Goal: Task Accomplishment & Management: Complete application form

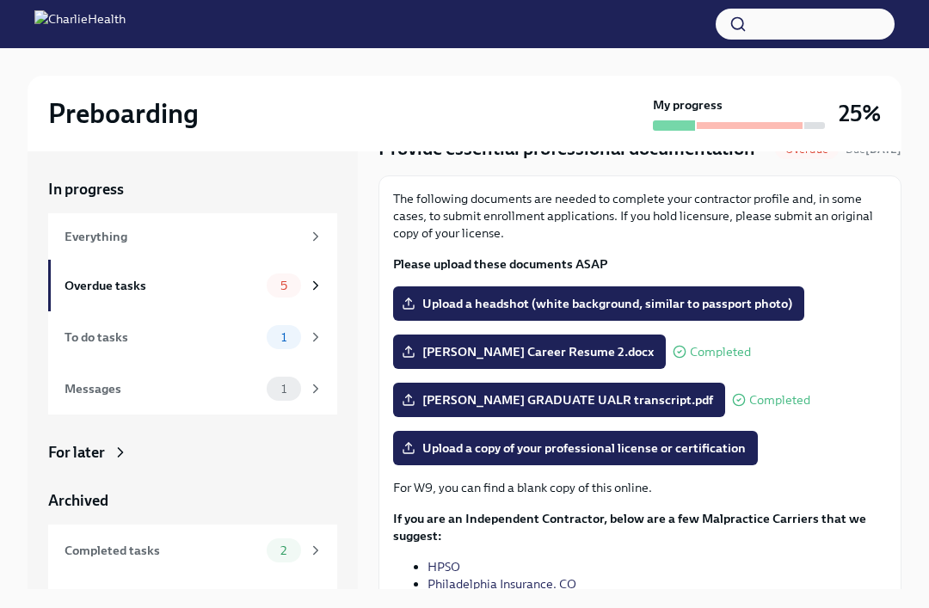
scroll to position [79, 0]
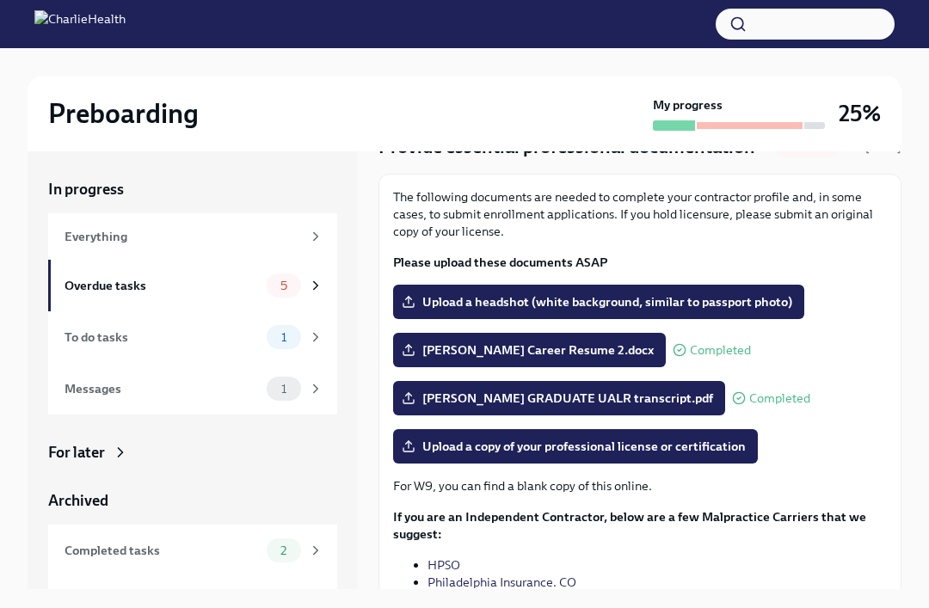
click at [753, 310] on span "Upload a headshot (white background, similar to passport photo)" at bounding box center [598, 301] width 387 height 17
click at [0, 0] on input "Upload a headshot (white background, similar to passport photo)" at bounding box center [0, 0] width 0 height 0
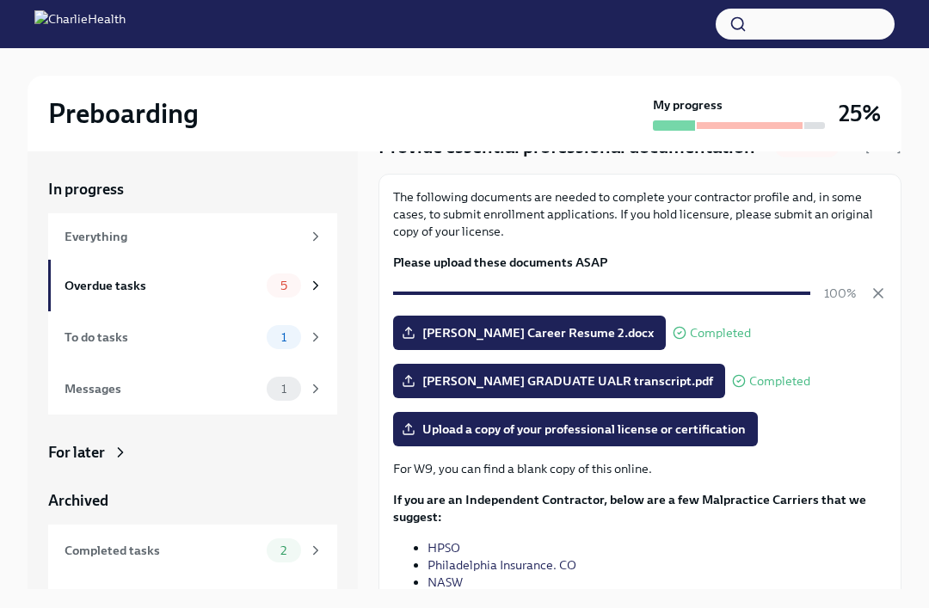
click at [723, 438] on span "Upload a copy of your professional license or certification" at bounding box center [575, 428] width 340 height 17
click at [0, 0] on input "Upload a copy of your professional license or certification" at bounding box center [0, 0] width 0 height 0
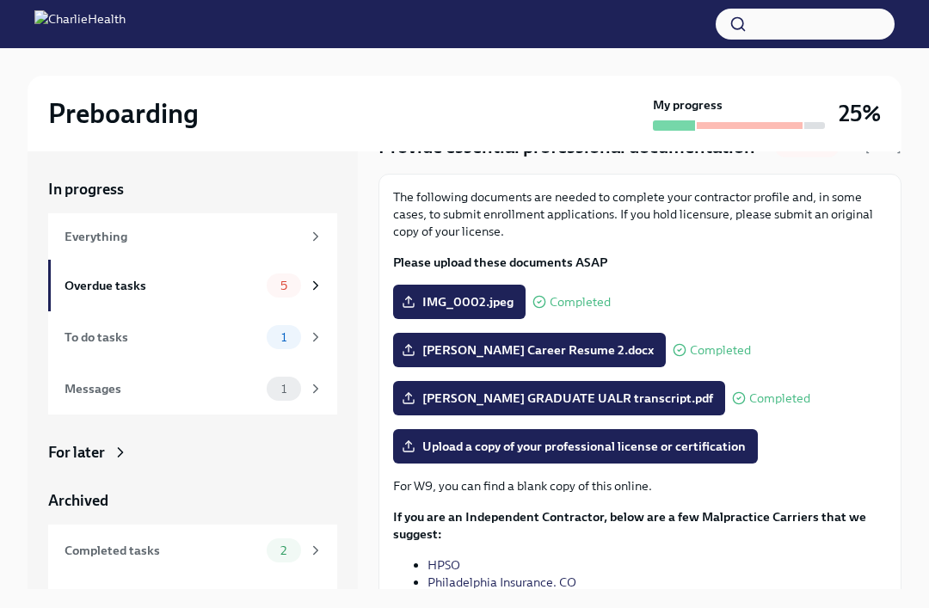
scroll to position [143, 0]
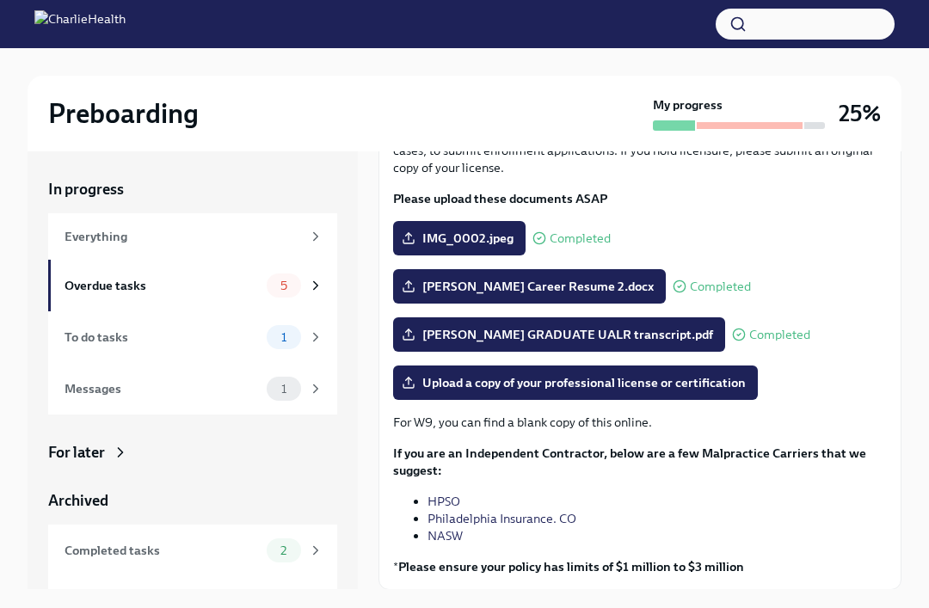
click at [722, 391] on span "Upload a copy of your professional license or certification" at bounding box center [575, 382] width 340 height 17
click at [0, 0] on input "Upload a copy of your professional license or certification" at bounding box center [0, 0] width 0 height 0
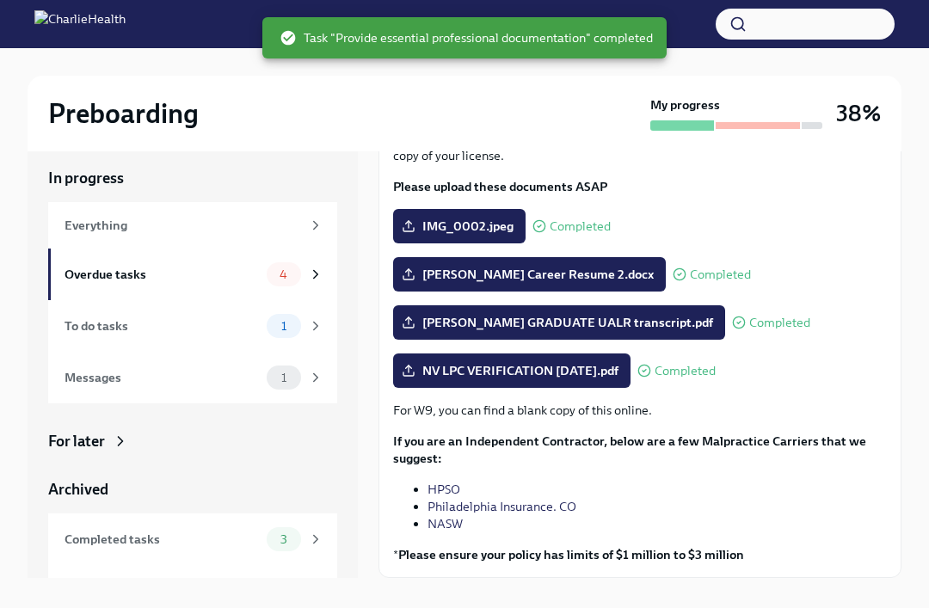
scroll to position [29, 0]
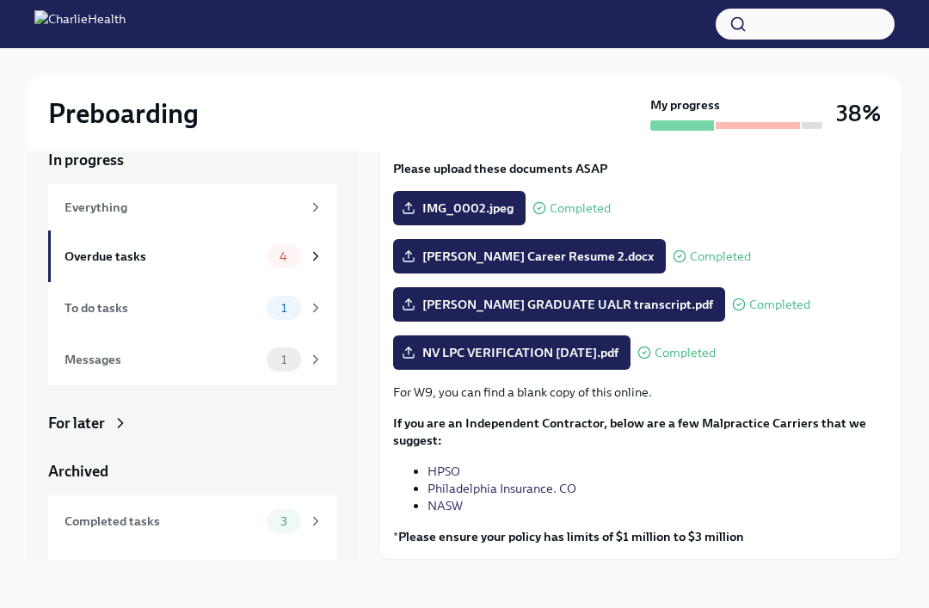
click at [665, 607] on button "Next task : Provide documents for your I9 verification" at bounding box center [539, 597] width 322 height 34
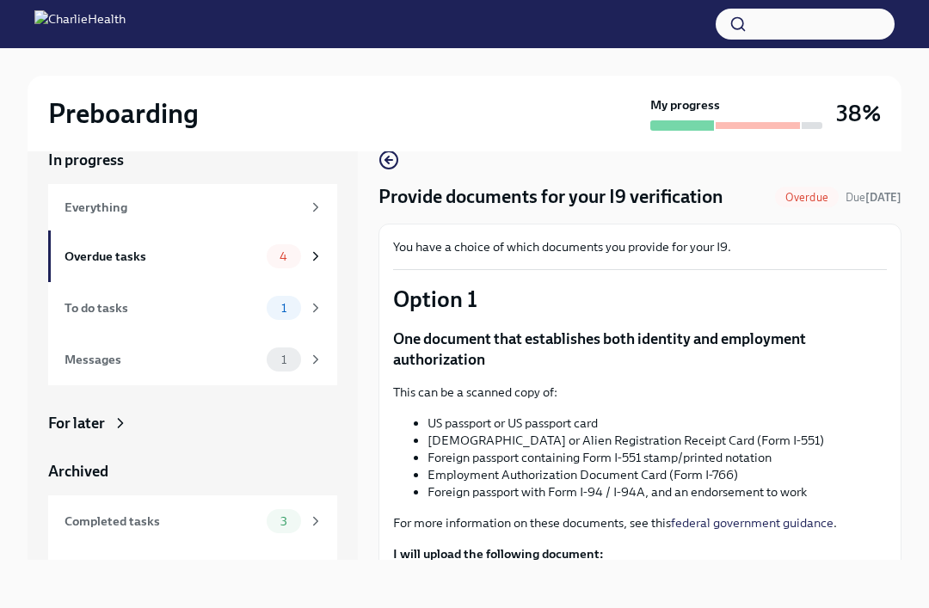
click at [700, 592] on body "Preboarding My progress 38% In progress Everything Overdue tasks 4 To do tasks …" at bounding box center [464, 289] width 929 height 637
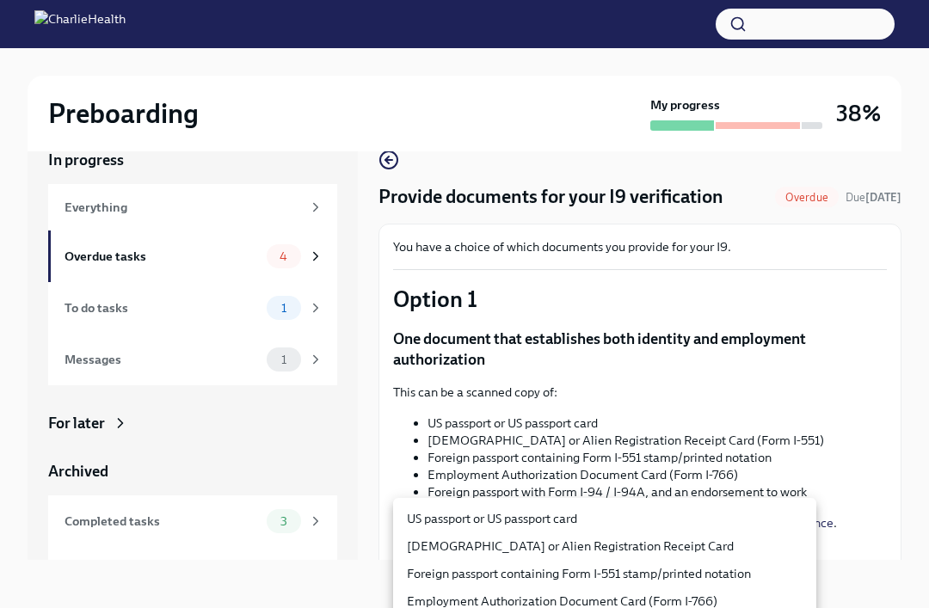
click at [662, 519] on li "US passport or US passport card" at bounding box center [604, 519] width 423 height 28
type input "KnYOjnC8x"
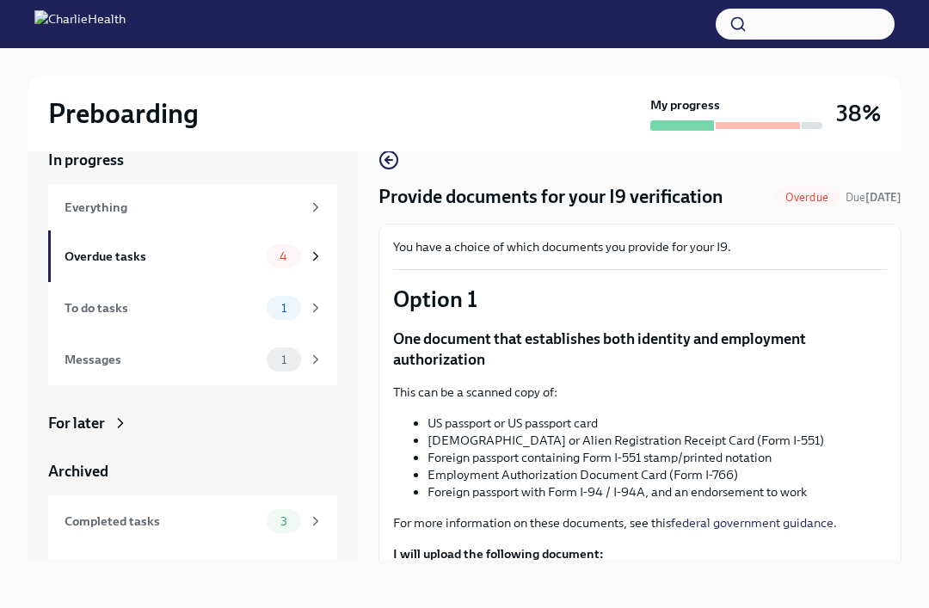
click at [880, 601] on button "Submit" at bounding box center [854, 586] width 64 height 34
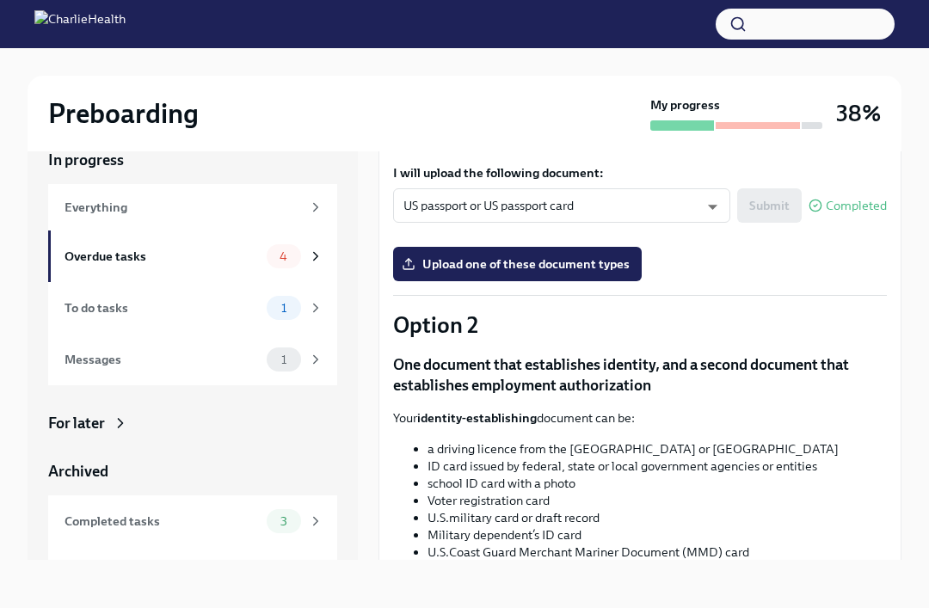
scroll to position [379, 0]
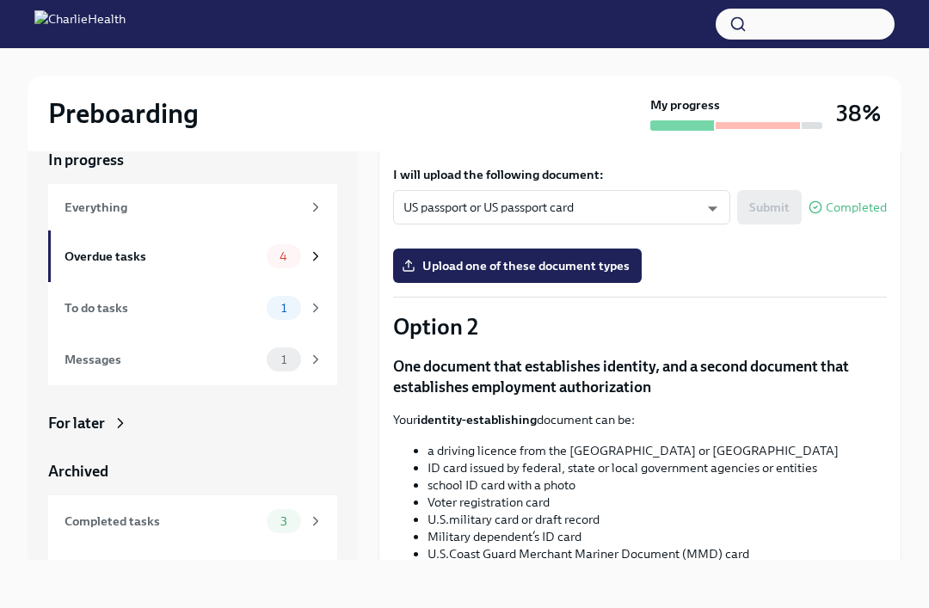
click at [627, 275] on label "Upload one of these document types" at bounding box center [517, 265] width 248 height 34
click at [0, 0] on input "Upload one of these document types" at bounding box center [0, 0] width 0 height 0
click at [617, 273] on span "Upload one of these document types" at bounding box center [517, 265] width 224 height 17
click at [0, 0] on input "Upload one of these document types" at bounding box center [0, 0] width 0 height 0
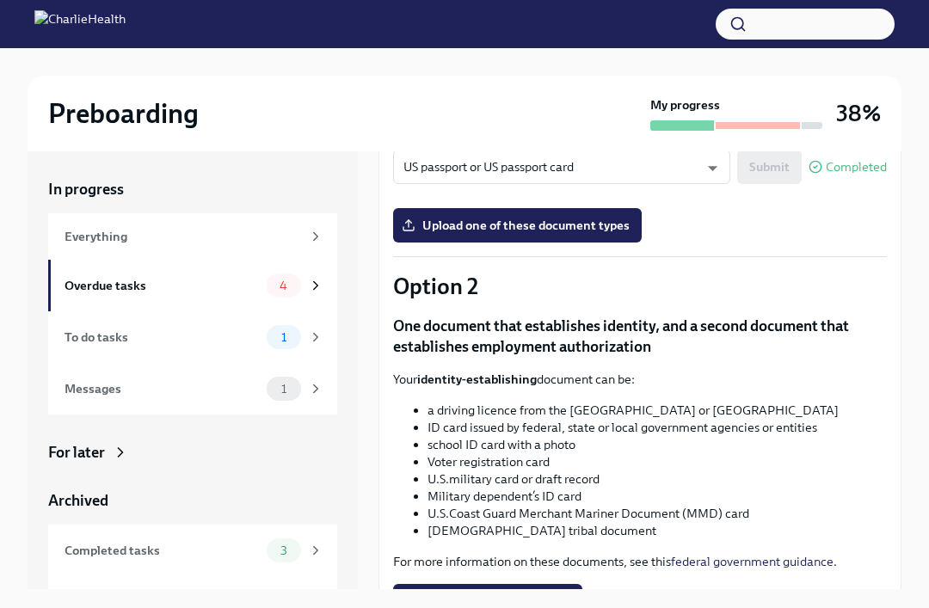
scroll to position [450, 0]
click at [449, 223] on span "Upload one of these document types" at bounding box center [517, 224] width 224 height 17
click at [0, 0] on input "Upload one of these document types" at bounding box center [0, 0] width 0 height 0
click at [457, 241] on label "Upload one of these document types" at bounding box center [517, 224] width 248 height 34
click at [0, 0] on input "Upload one of these document types" at bounding box center [0, 0] width 0 height 0
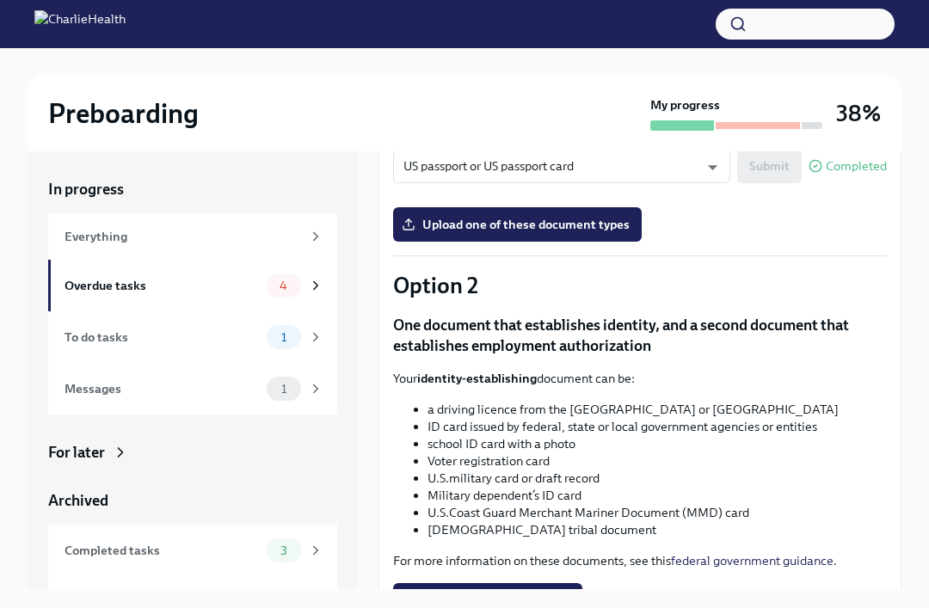
click at [436, 219] on span "Upload one of these document types" at bounding box center [517, 224] width 224 height 17
click at [0, 0] on input "Upload one of these document types" at bounding box center [0, 0] width 0 height 0
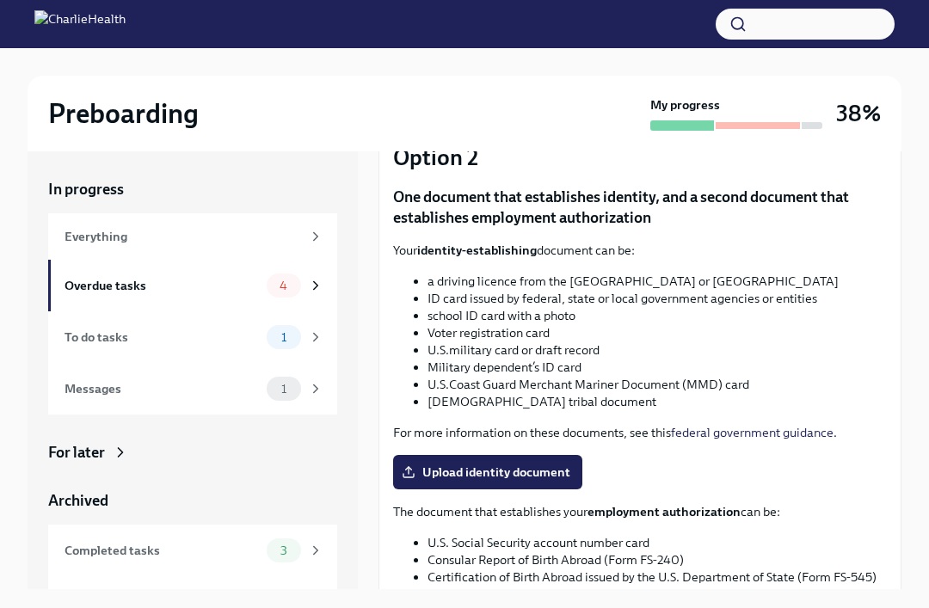
scroll to position [582, 0]
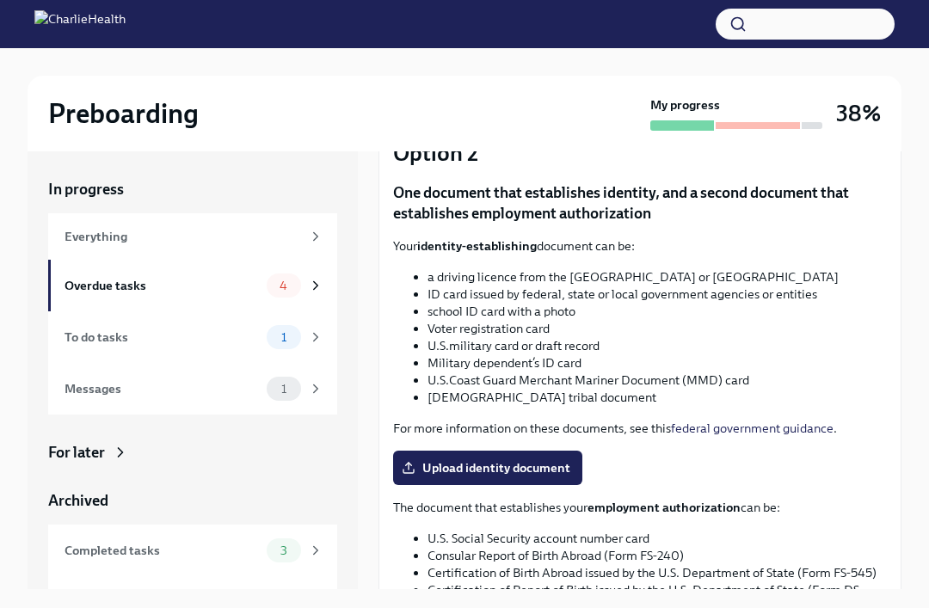
click at [456, 457] on label "Upload identity document" at bounding box center [487, 468] width 189 height 34
click at [0, 0] on input "Upload identity document" at bounding box center [0, 0] width 0 height 0
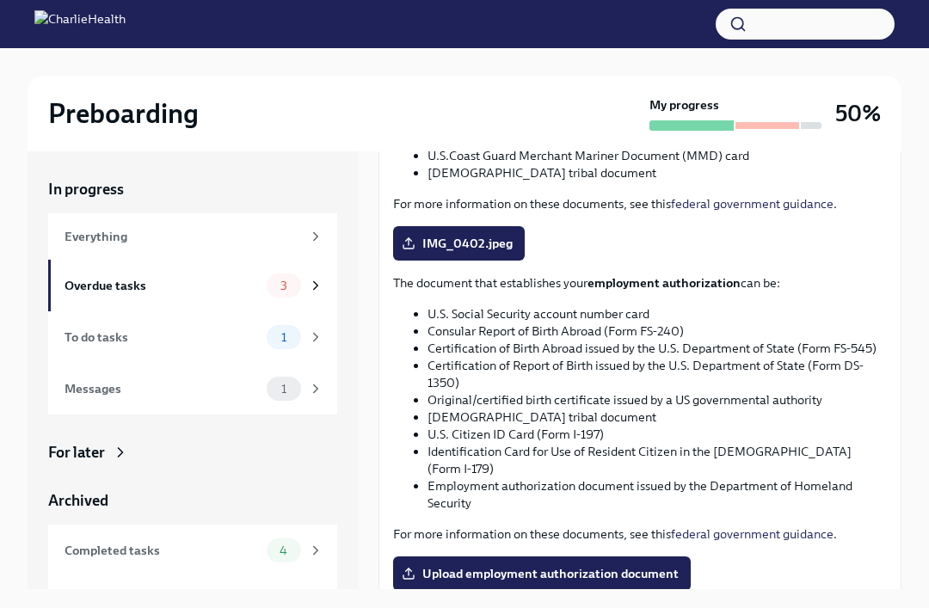
scroll to position [806, 0]
click at [459, 566] on span "Upload employment authorization document" at bounding box center [541, 574] width 273 height 17
click at [0, 0] on input "Upload employment authorization document" at bounding box center [0, 0] width 0 height 0
click at [666, 566] on span "Upload employment authorization document" at bounding box center [541, 574] width 273 height 17
click at [0, 0] on input "Upload employment authorization document" at bounding box center [0, 0] width 0 height 0
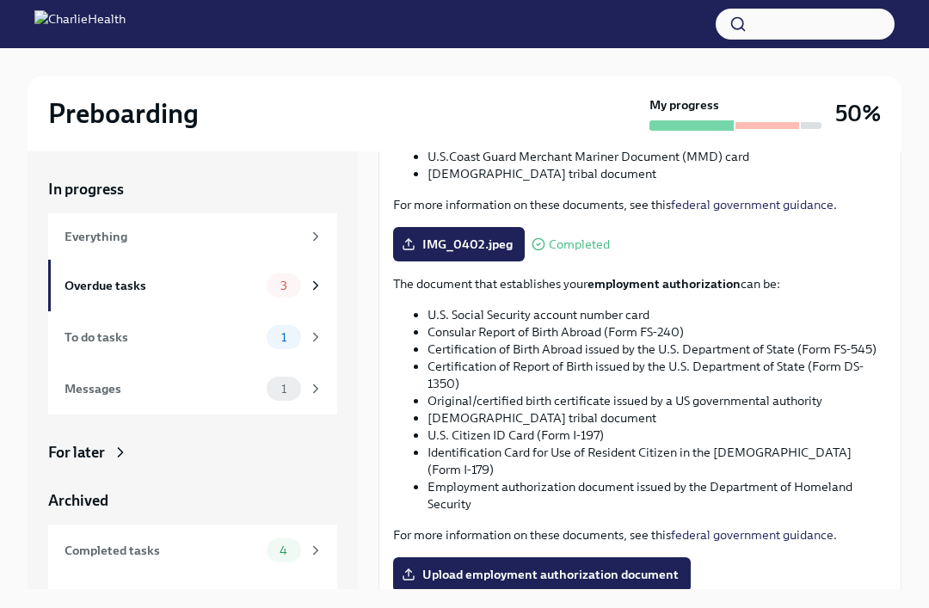
scroll to position [29, 0]
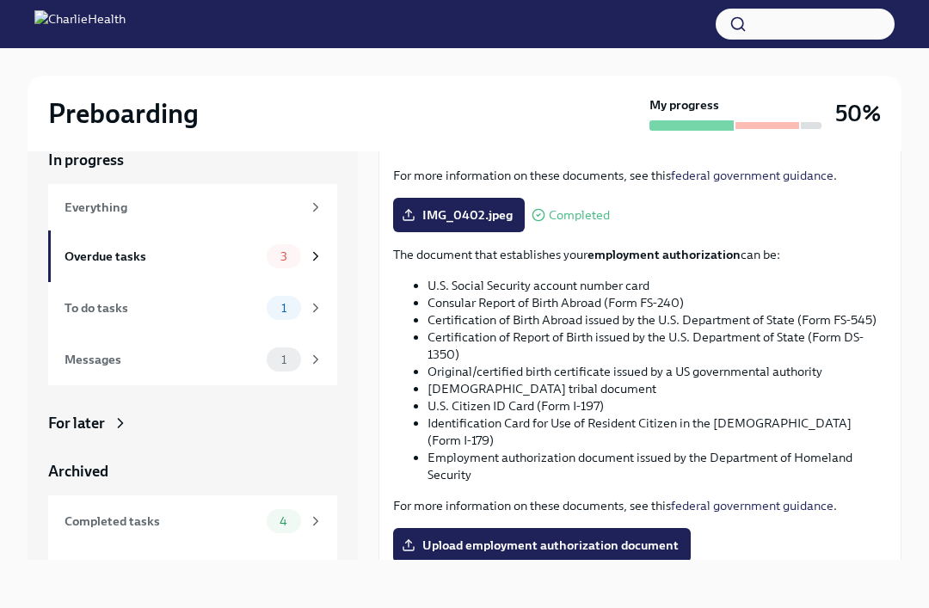
click at [494, 537] on span "Upload employment authorization document" at bounding box center [541, 545] width 273 height 17
click at [0, 0] on input "Upload employment authorization document" at bounding box center [0, 0] width 0 height 0
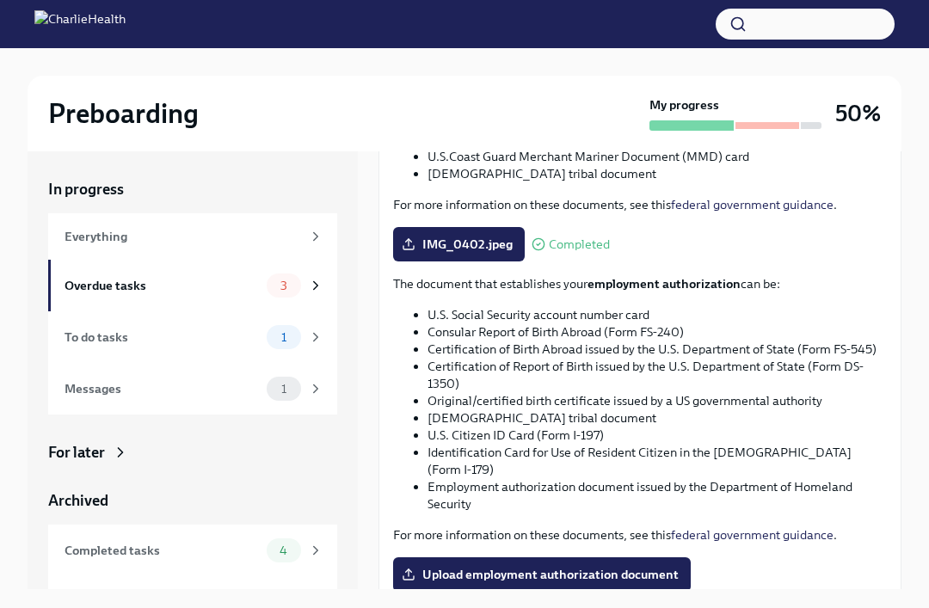
click at [95, 6] on div at bounding box center [464, 24] width 929 height 48
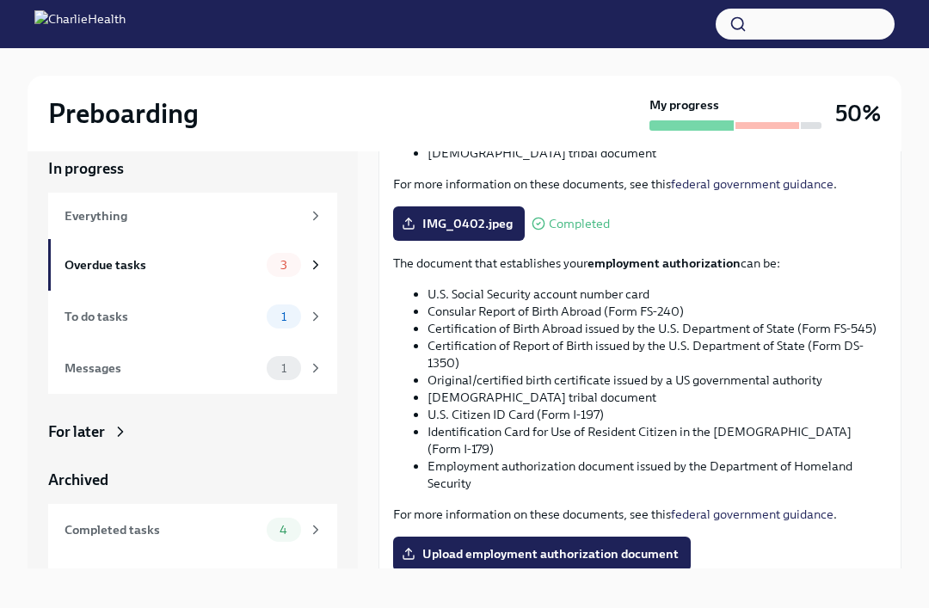
scroll to position [29, 0]
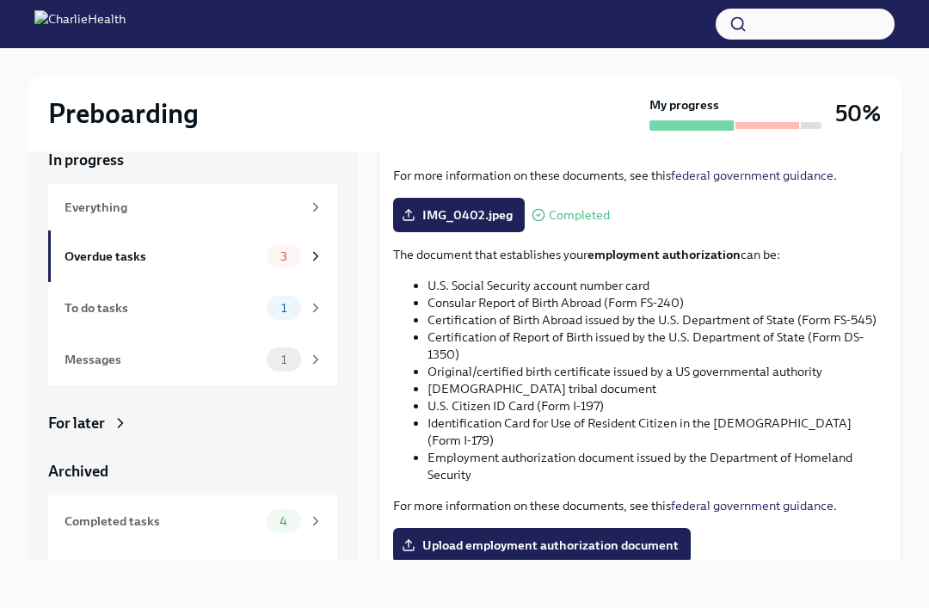
click at [456, 537] on span "Upload employment authorization document" at bounding box center [541, 545] width 273 height 17
click at [0, 0] on input "Upload employment authorization document" at bounding box center [0, 0] width 0 height 0
click at [630, 537] on span "Upload employment authorization document" at bounding box center [541, 545] width 273 height 17
click at [0, 0] on input "Upload employment authorization document" at bounding box center [0, 0] width 0 height 0
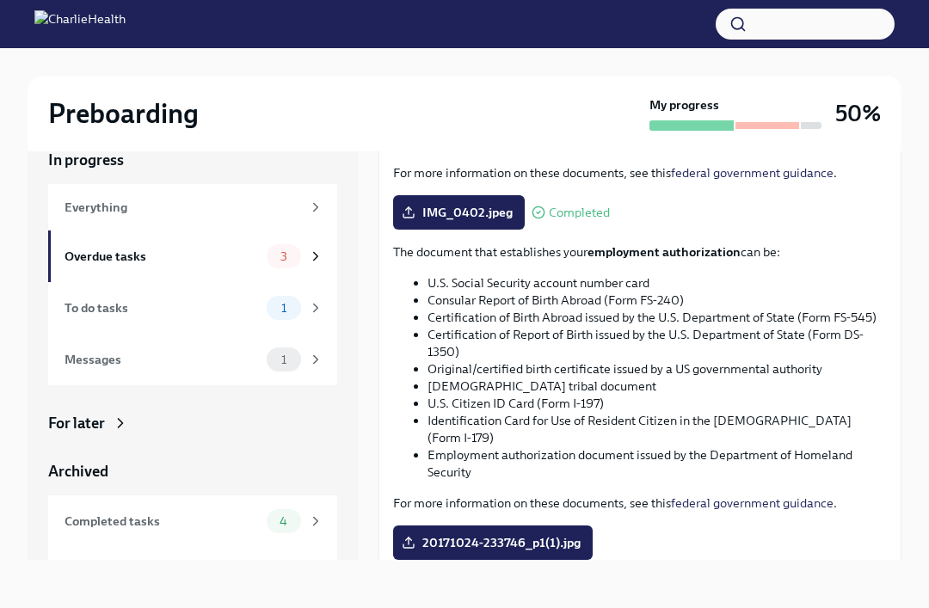
scroll to position [806, 0]
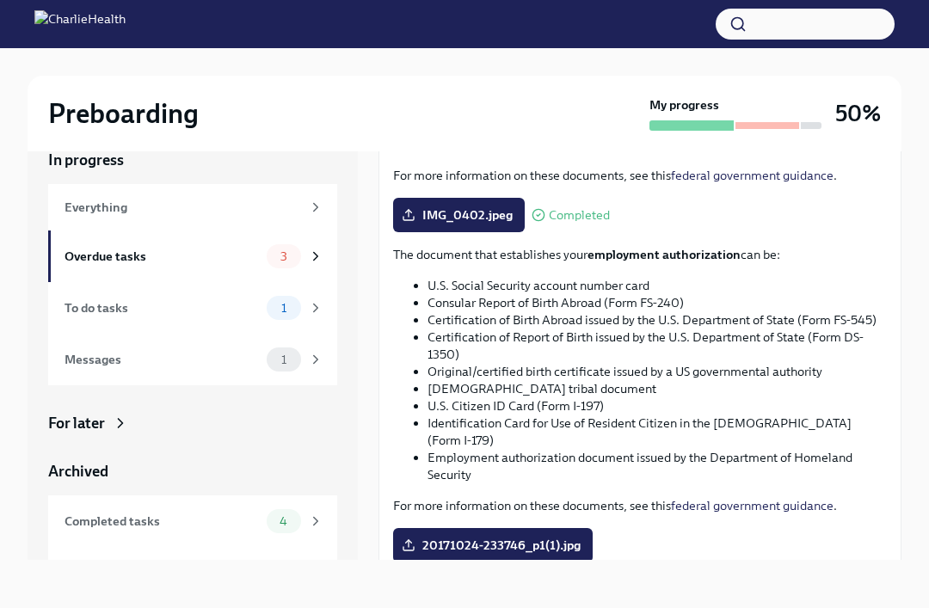
click at [643, 607] on button "Next task : Do your background check in Checkr" at bounding box center [523, 615] width 290 height 34
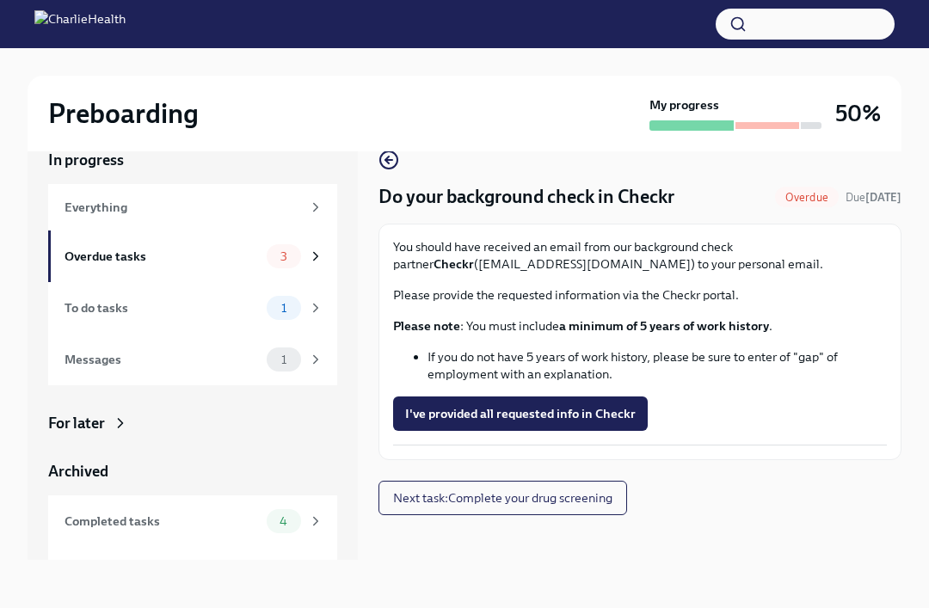
click at [613, 420] on span "I've provided all requested info in Checkr" at bounding box center [520, 413] width 230 height 17
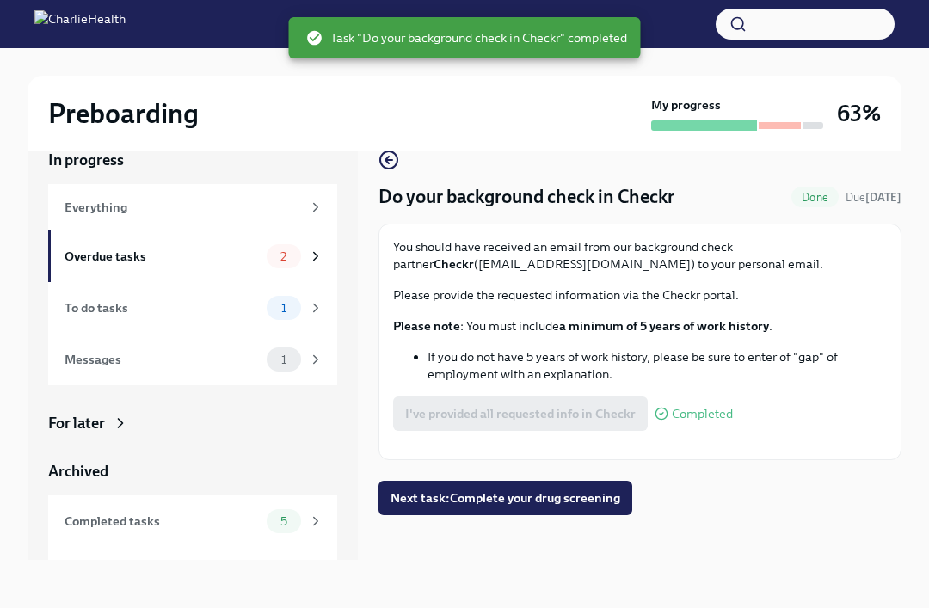
click at [610, 500] on span "Next task : Complete your drug screening" at bounding box center [505, 497] width 230 height 17
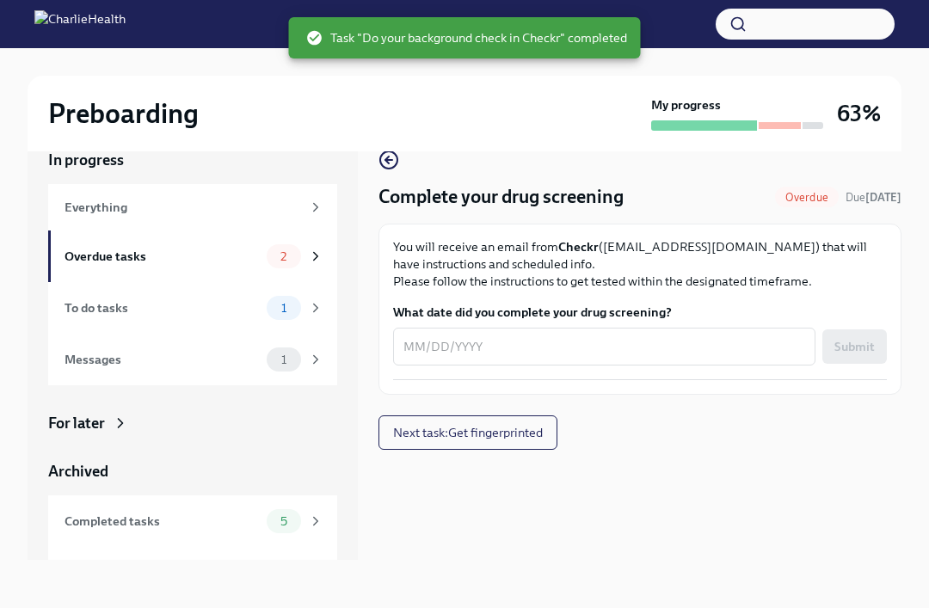
click at [713, 347] on textarea "What date did you complete your drug screening?" at bounding box center [604, 346] width 402 height 21
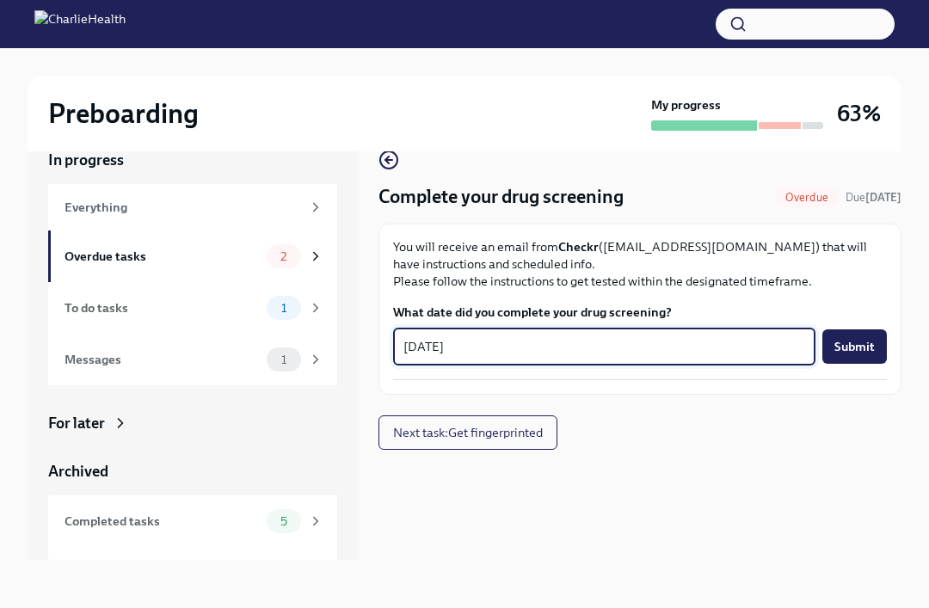
type textarea "[DATE]"
click at [862, 354] on span "Submit" at bounding box center [854, 346] width 40 height 17
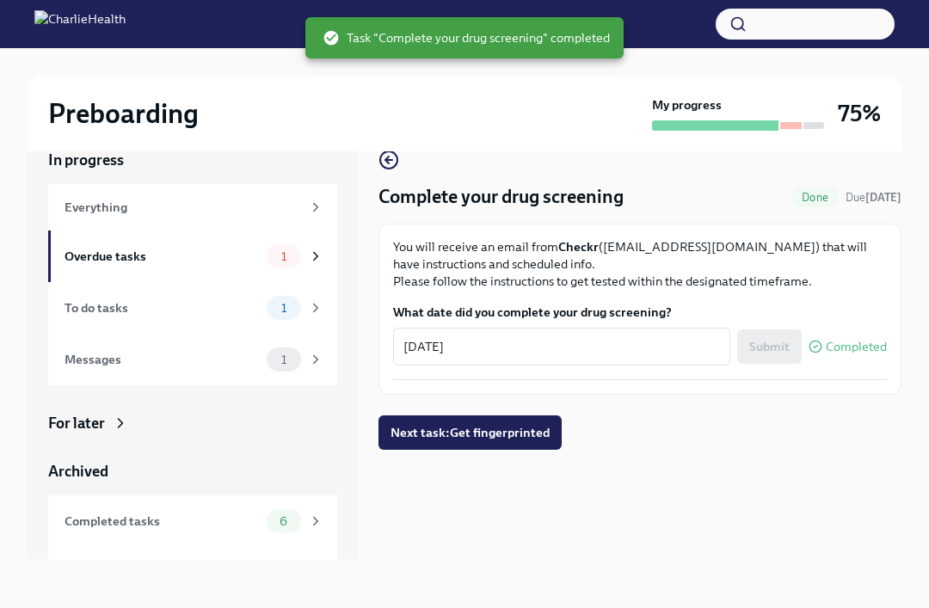
click at [531, 447] on button "Next task : Get fingerprinted" at bounding box center [469, 432] width 183 height 34
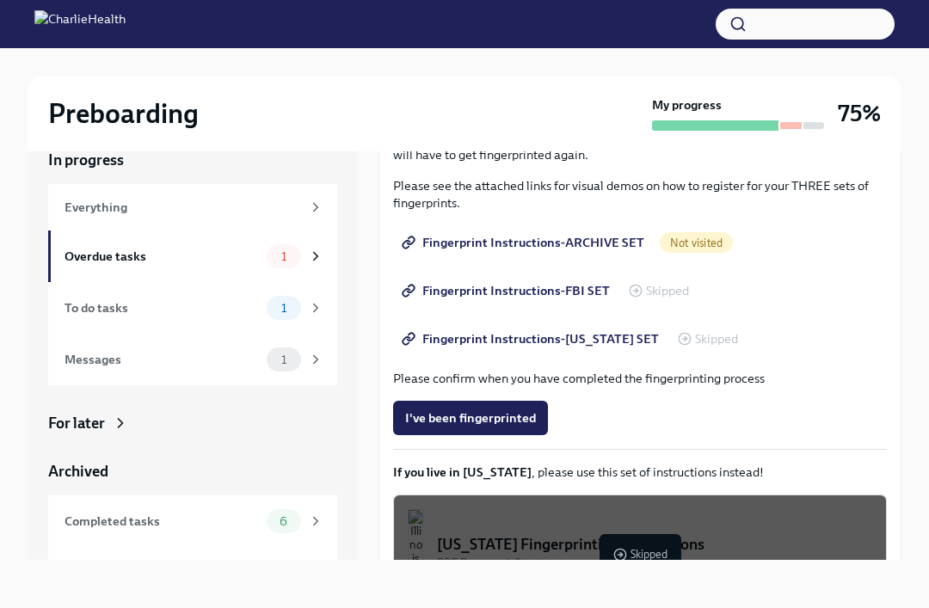
scroll to position [234, 0]
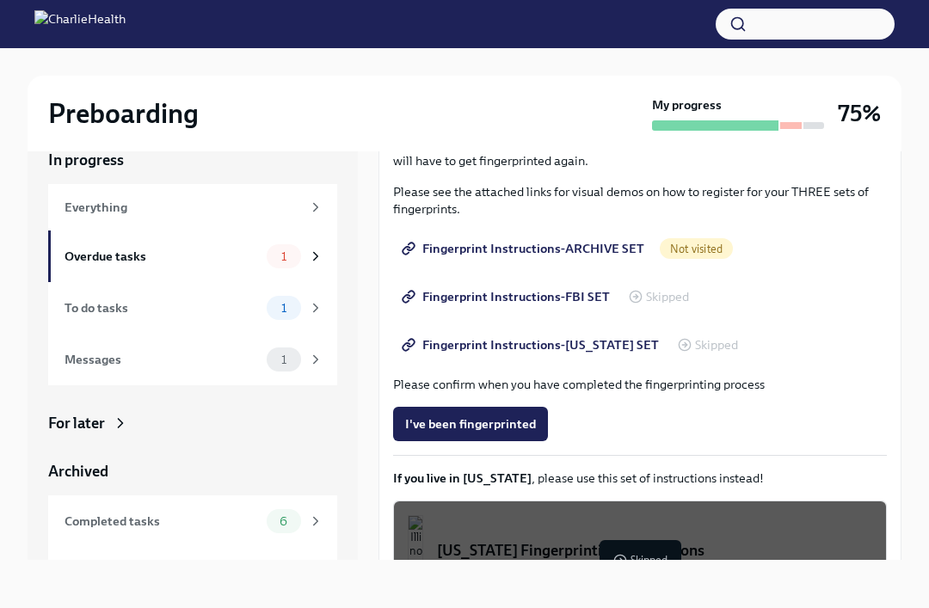
click at [497, 439] on button "I've been fingerprinted" at bounding box center [470, 424] width 155 height 34
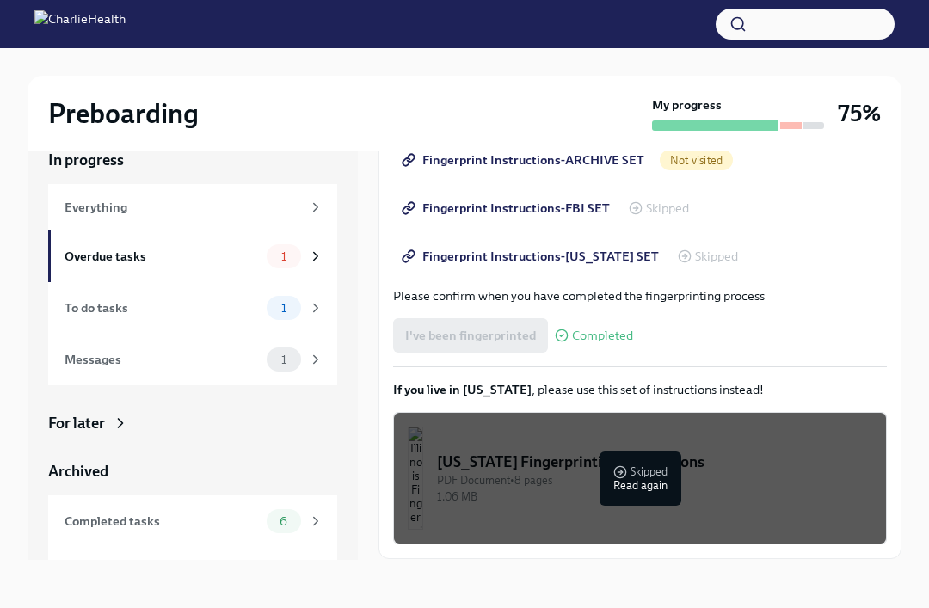
scroll to position [322, 0]
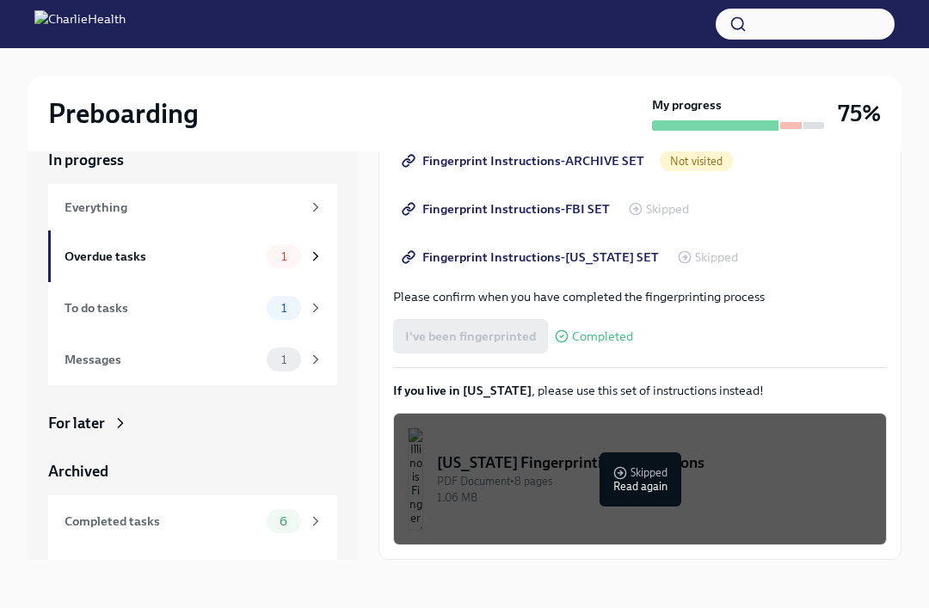
click at [707, 587] on div "In progress Everything Overdue tasks 1 To do tasks 1 Messages 1 For later Archi…" at bounding box center [465, 354] width 874 height 465
click at [699, 595] on span "Next task : Review and sign onboarding paperwork in [GEOGRAPHIC_DATA]" at bounding box center [599, 597] width 412 height 17
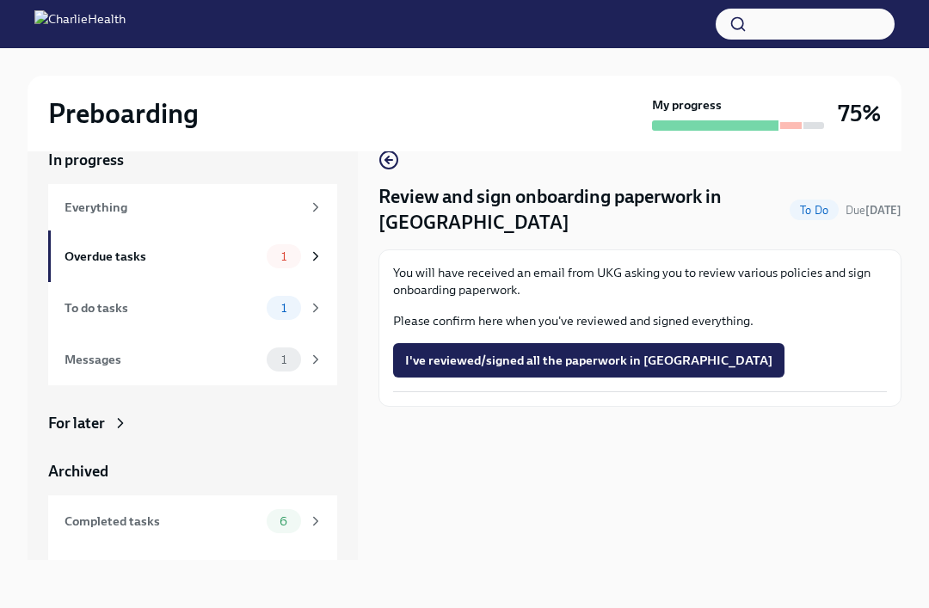
click at [653, 351] on button "I've reviewed/signed all the paperwork in [GEOGRAPHIC_DATA]" at bounding box center [588, 360] width 391 height 34
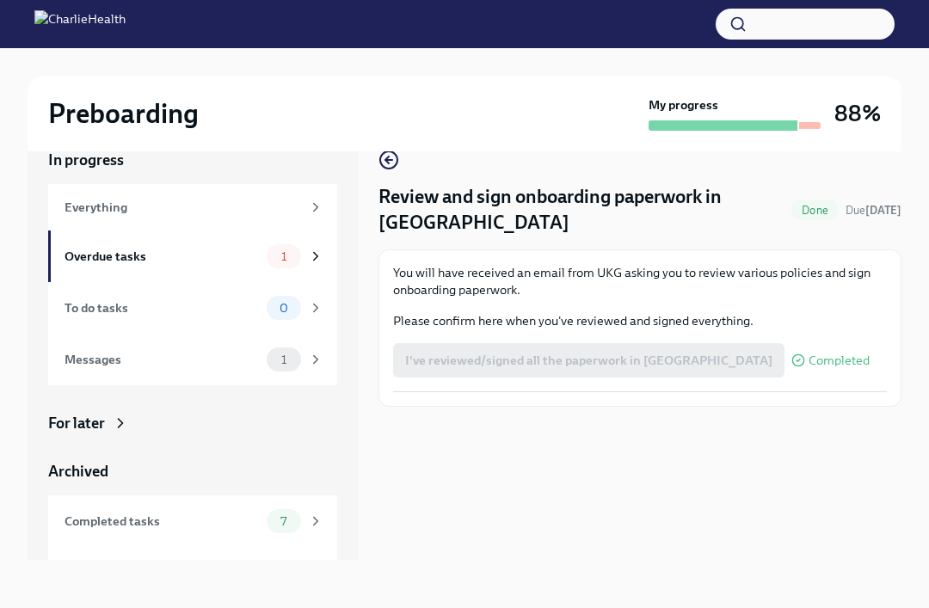
click at [792, 204] on span "Done" at bounding box center [814, 210] width 47 height 13
click at [302, 267] on div "1" at bounding box center [295, 256] width 57 height 24
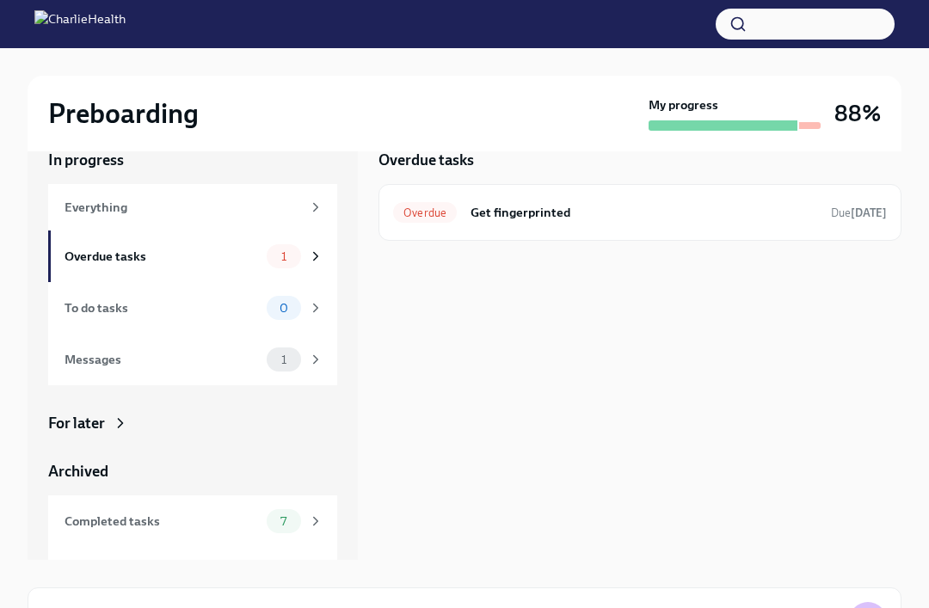
click at [593, 225] on div "Overdue Get fingerprinted Due [DATE]" at bounding box center [640, 213] width 494 height 28
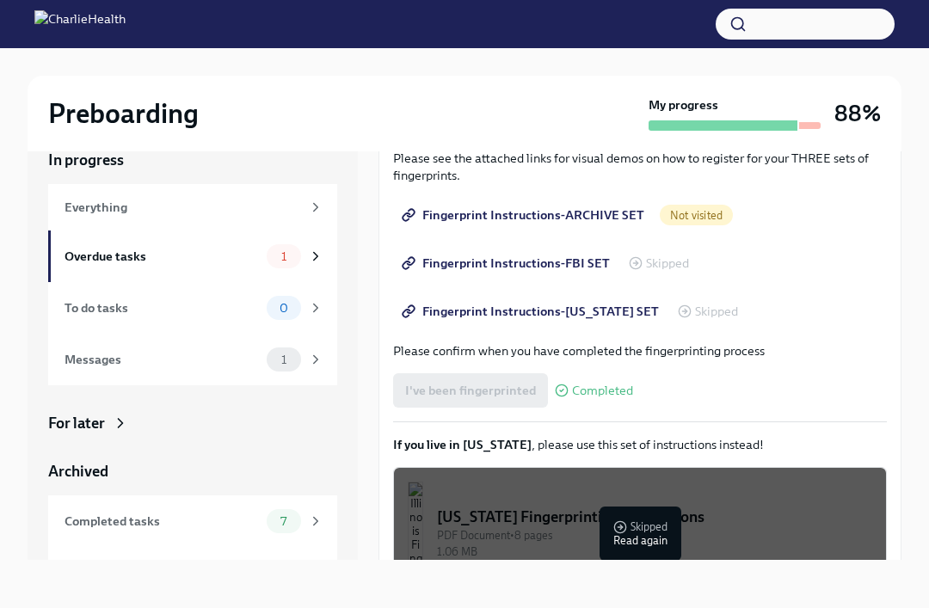
scroll to position [267, 0]
click at [283, 521] on span "7" at bounding box center [283, 521] width 27 height 13
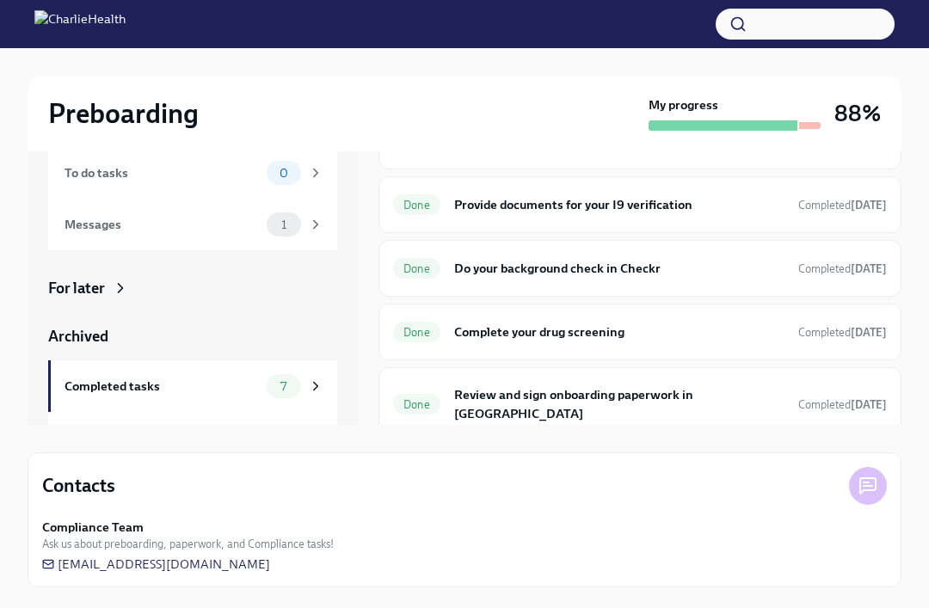
click at [263, 171] on div "To do tasks 0" at bounding box center [193, 173] width 259 height 24
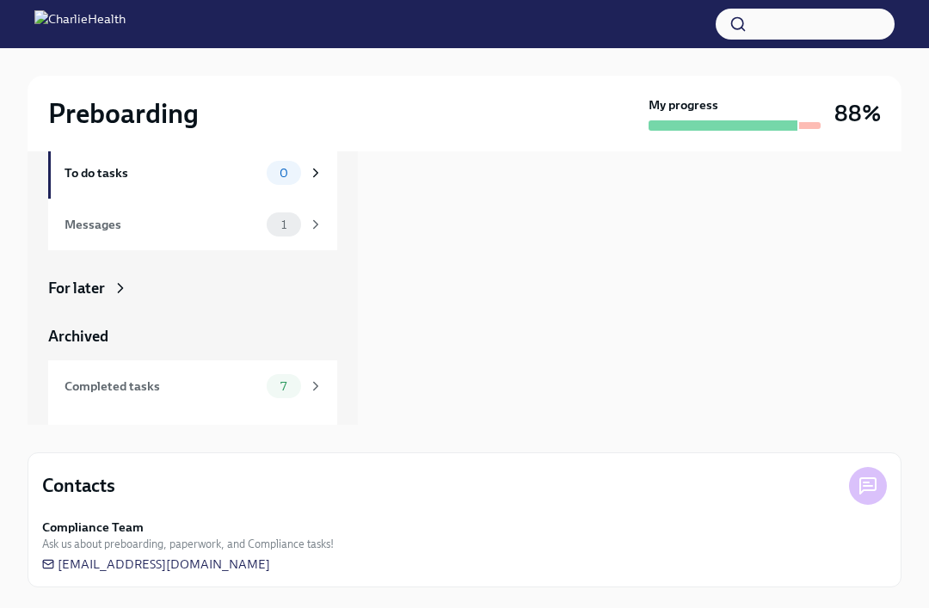
click at [281, 249] on div "Messages 1" at bounding box center [192, 225] width 289 height 52
click at [309, 241] on div "Messages 1" at bounding box center [192, 225] width 289 height 52
click at [104, 242] on div "Messages 1" at bounding box center [192, 225] width 289 height 52
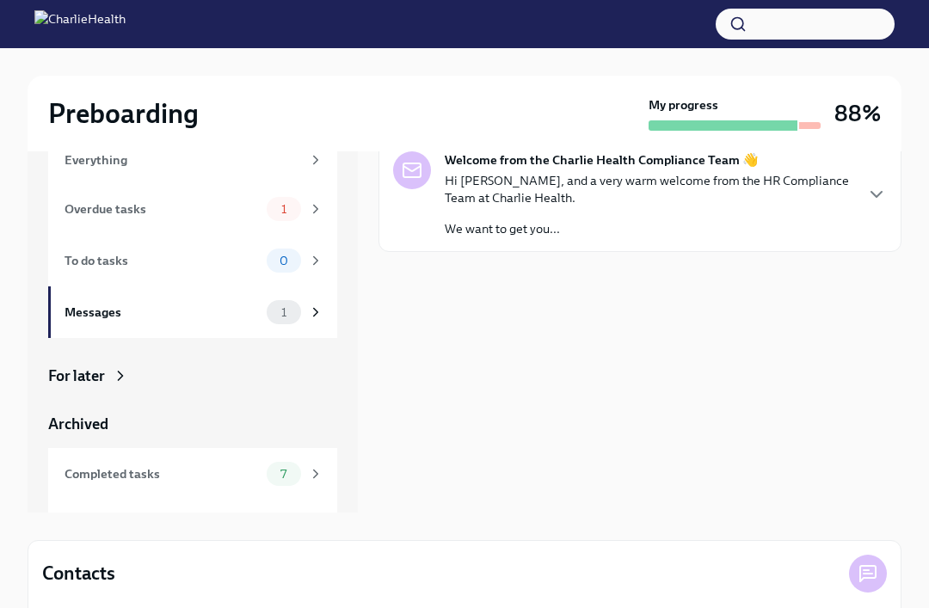
click at [860, 196] on div "Welcome from the Charlie Health Compliance Team 👋 Hi [PERSON_NAME], and a very …" at bounding box center [640, 195] width 494 height 86
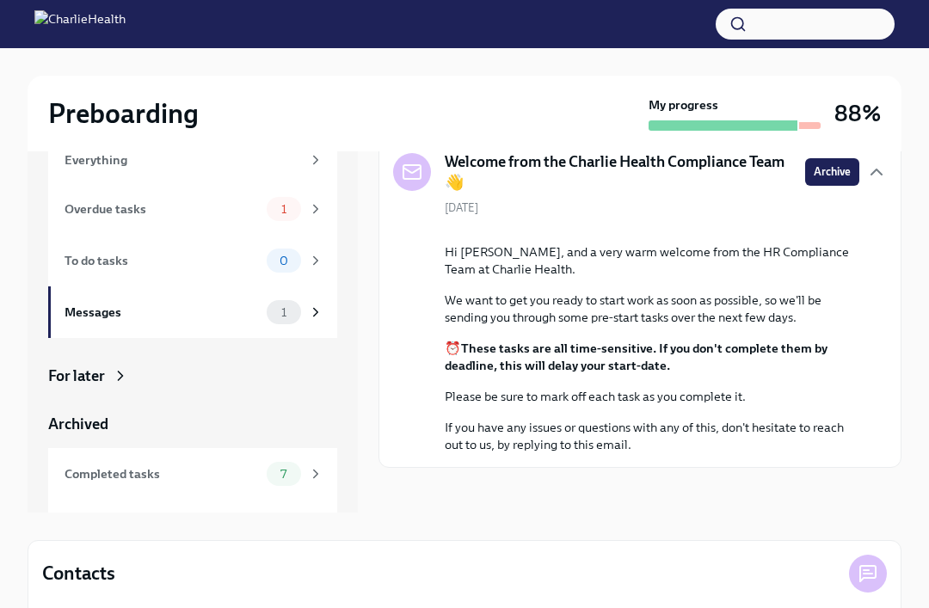
click at [829, 179] on span "Archive" at bounding box center [831, 171] width 37 height 17
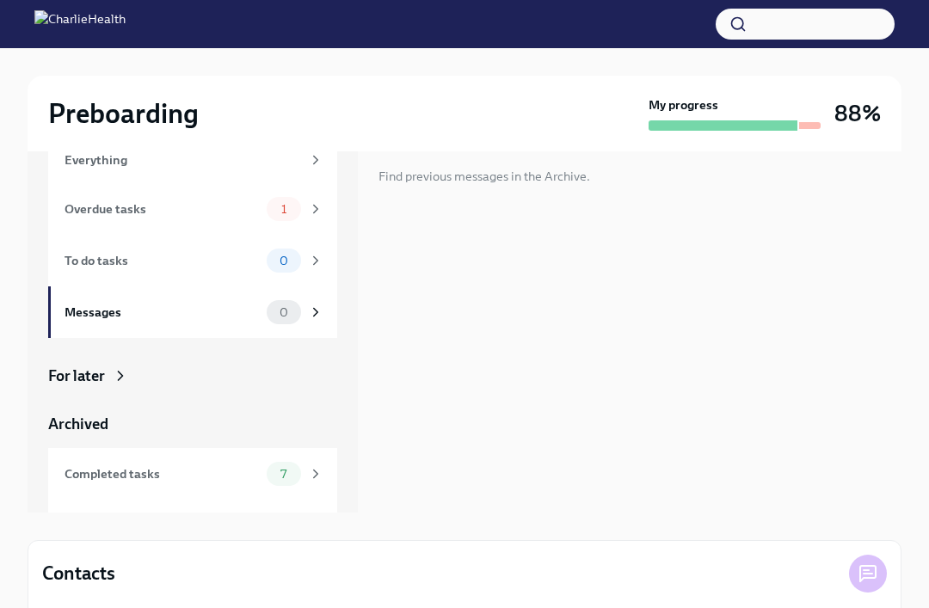
click at [293, 212] on span "1" at bounding box center [284, 209] width 26 height 13
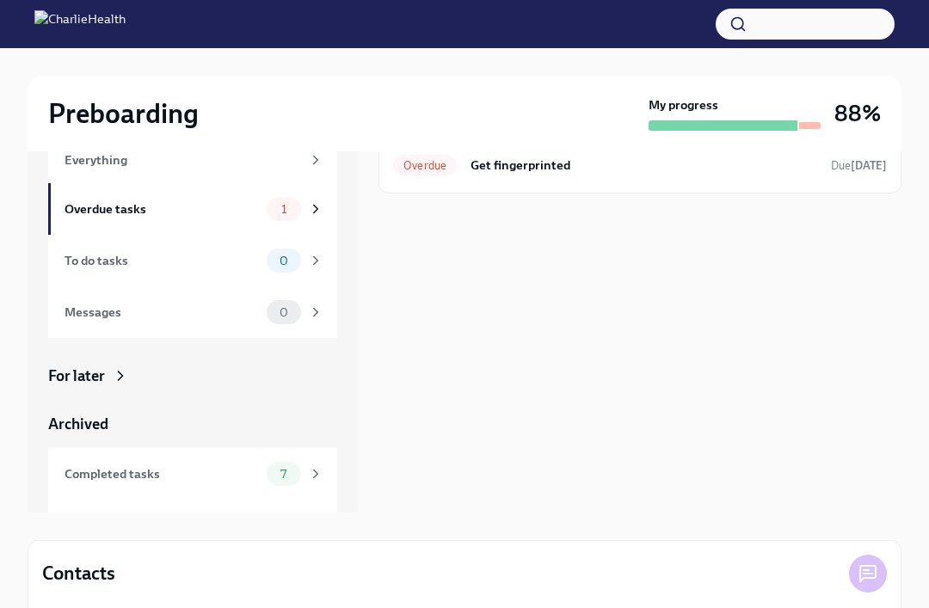
click at [415, 176] on div "Overdue Get fingerprinted Due [DATE]" at bounding box center [640, 165] width 494 height 28
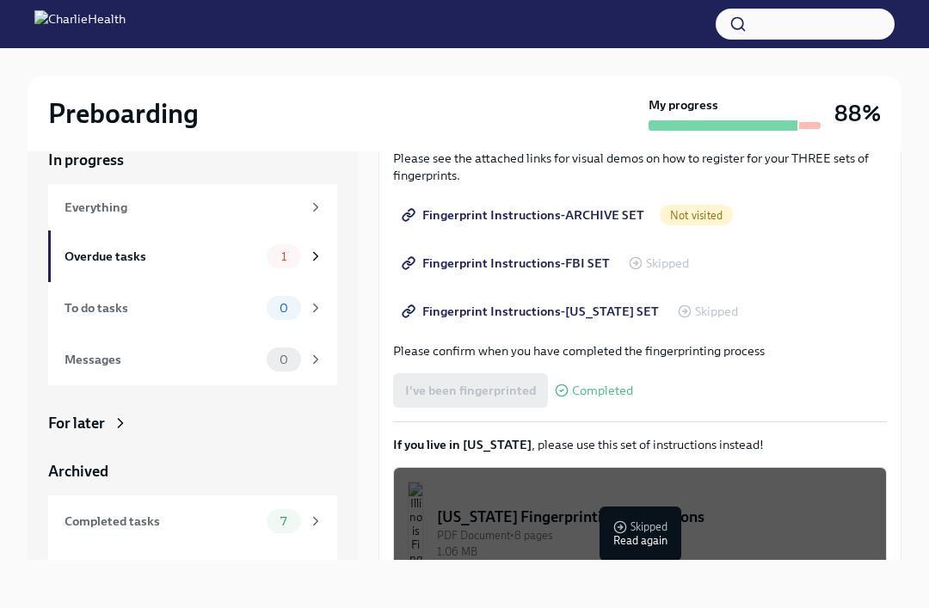
scroll to position [267, 0]
click at [565, 279] on link "Fingerprint Instructions-FBI SET" at bounding box center [507, 264] width 229 height 34
click at [539, 295] on link "Fingerprint Instructions-[US_STATE] SET" at bounding box center [532, 312] width 278 height 34
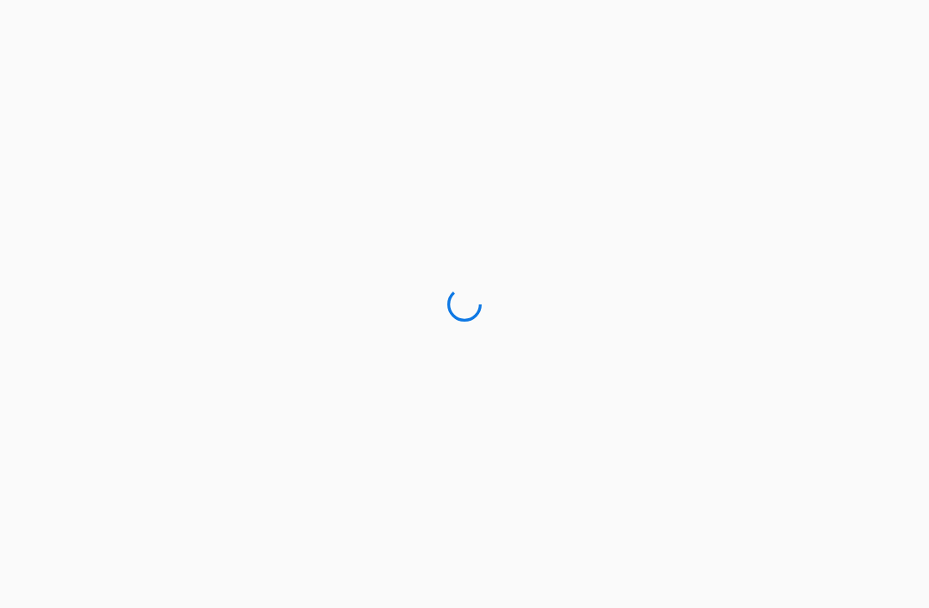
scroll to position [55, 0]
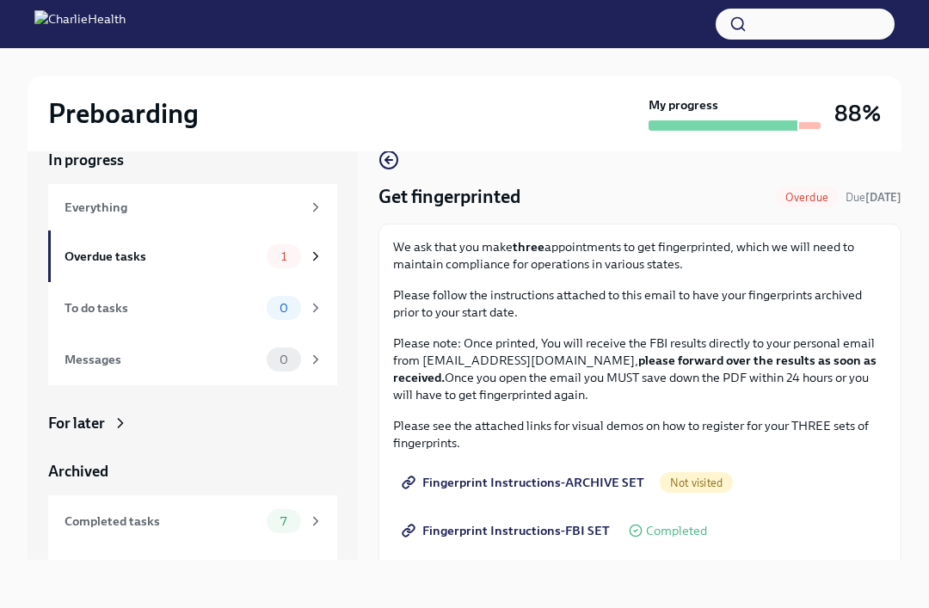
click at [669, 472] on div "Not visited" at bounding box center [695, 482] width 73 height 21
click at [606, 469] on link "Fingerprint Instructions-ARCHIVE SET" at bounding box center [524, 482] width 263 height 34
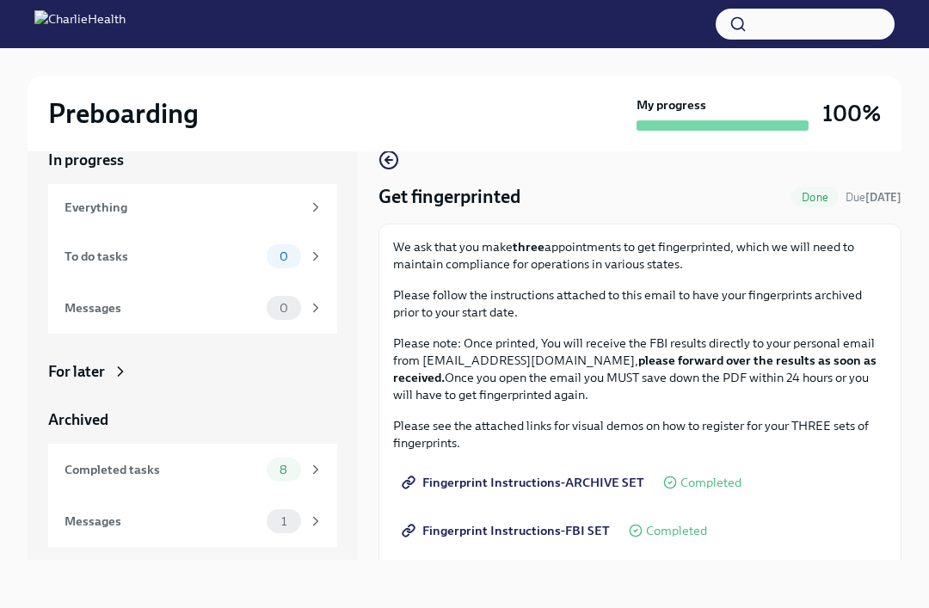
scroll to position [0, 0]
